Goal: Transaction & Acquisition: Donate to an event/course

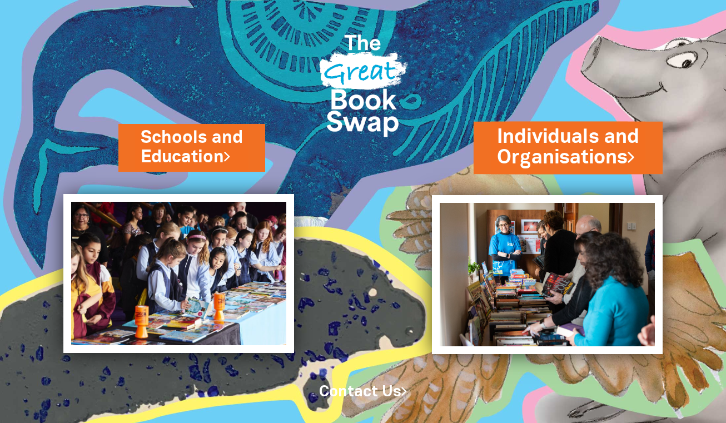
click at [562, 157] on link "Individuals and Organisations" at bounding box center [568, 147] width 142 height 48
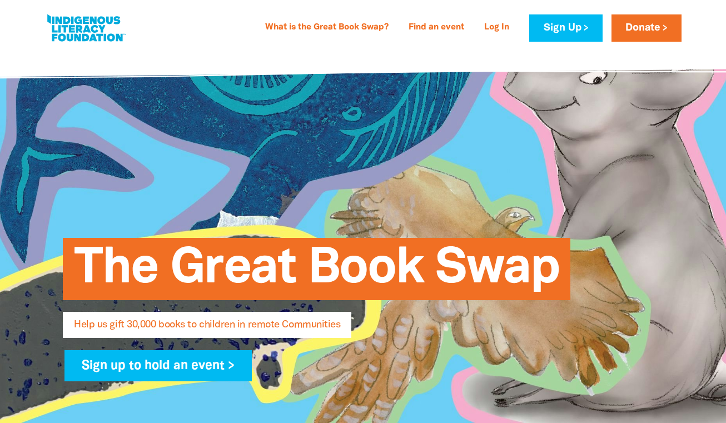
select select "AU"
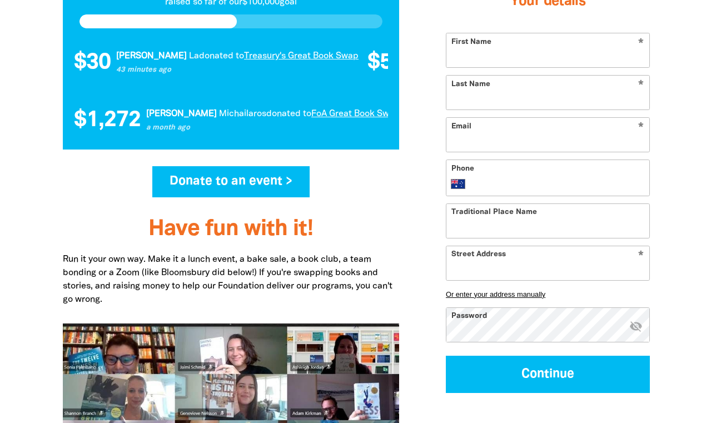
scroll to position [1251, 0]
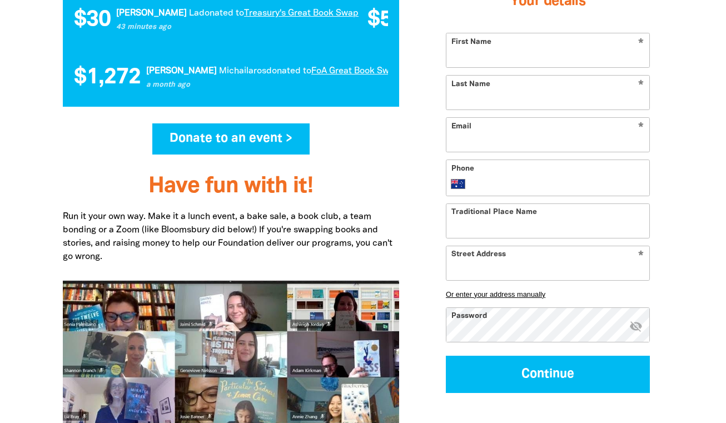
click at [217, 133] on link "Donate to an event >" at bounding box center [230, 138] width 157 height 31
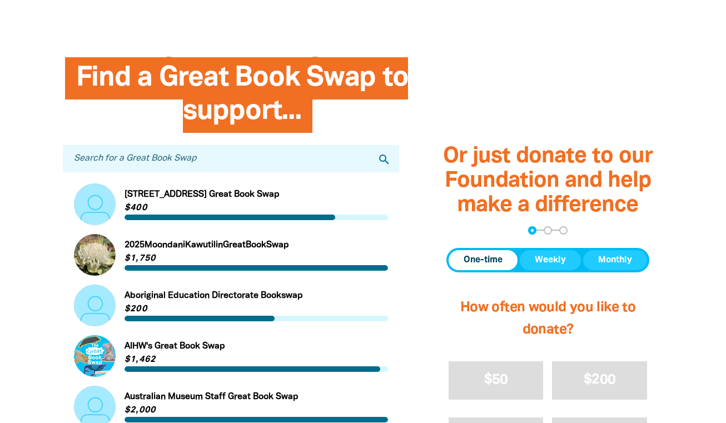
scroll to position [291, 0]
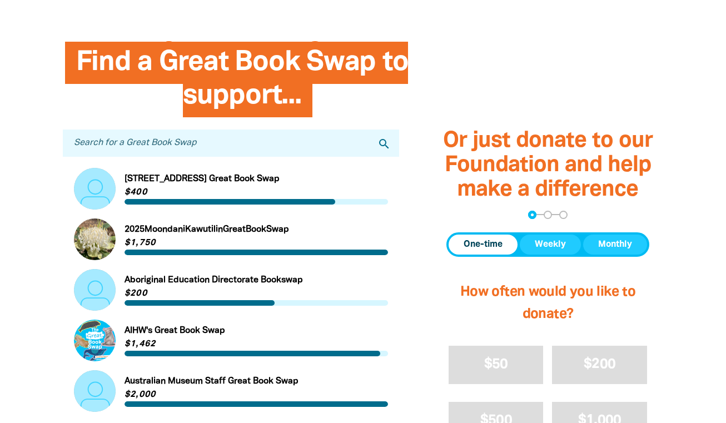
click at [249, 147] on input "Search for a Great Book Swap" at bounding box center [231, 142] width 336 height 27
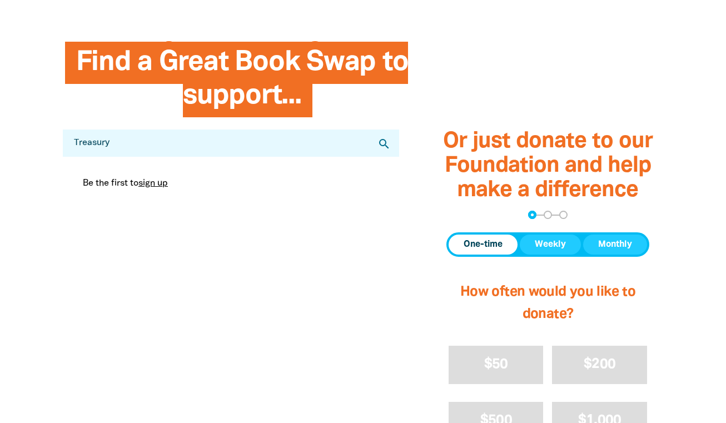
type input "Treasury"
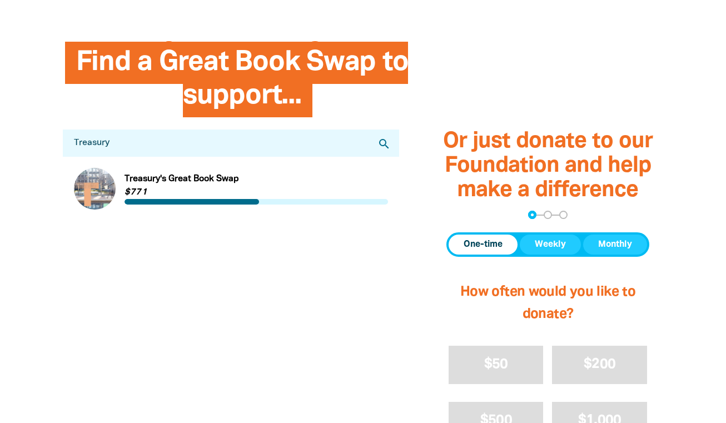
click at [218, 179] on link "Link to Treasury's Great Book Swap" at bounding box center [231, 189] width 314 height 42
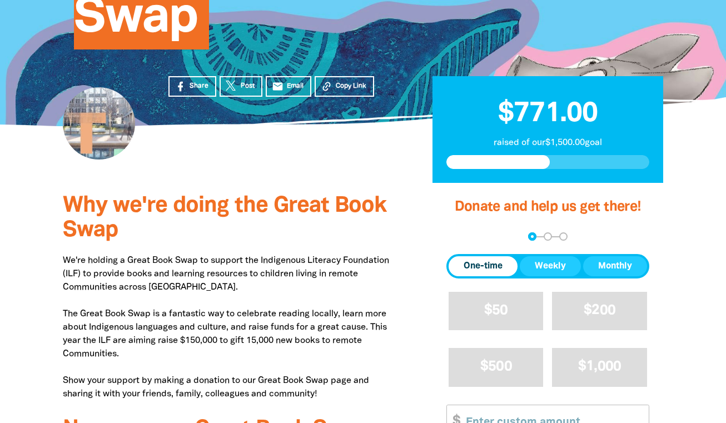
scroll to position [244, 0]
